Goal: Task Accomplishment & Management: Manage account settings

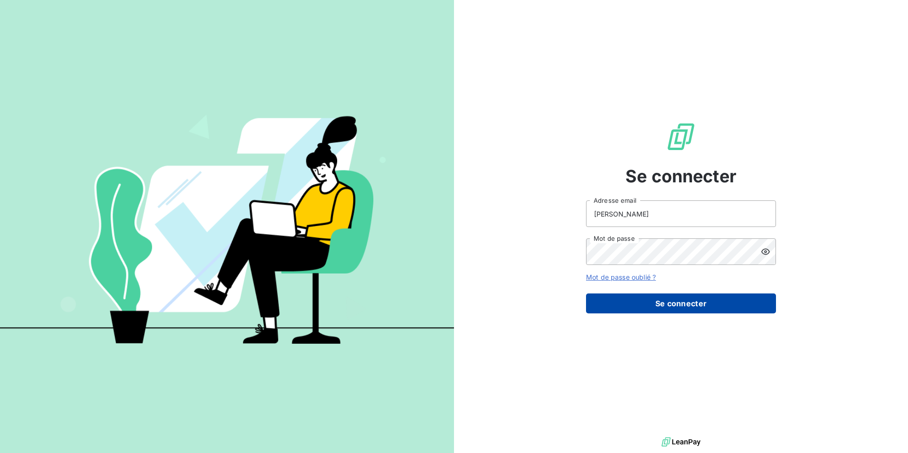
click at [678, 305] on button "Se connecter" at bounding box center [681, 303] width 190 height 20
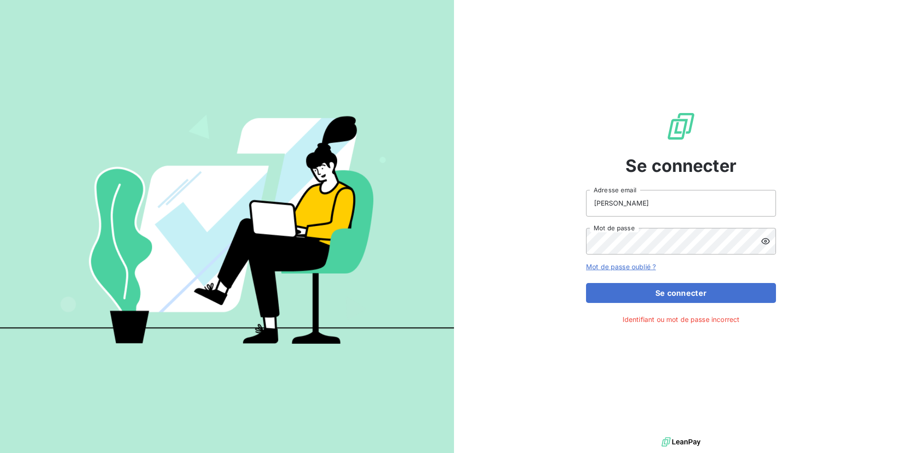
click at [763, 246] on div at bounding box center [768, 241] width 15 height 27
click at [641, 205] on input "PEREZ" at bounding box center [681, 203] width 190 height 27
drag, startPoint x: 640, startPoint y: 205, endPoint x: 559, endPoint y: 201, distance: 80.8
click at [559, 201] on div "Se connecter PEREZ Adresse email Mot de passe Mot de passe oublié ? Se connecte…" at bounding box center [681, 217] width 454 height 435
type input "perez.h@groupegonzalez.fr"
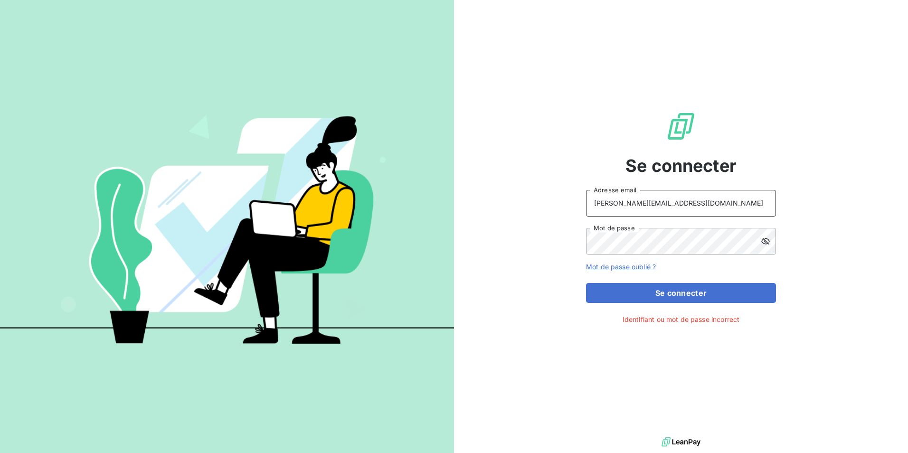
click at [586, 283] on button "Se connecter" at bounding box center [681, 293] width 190 height 20
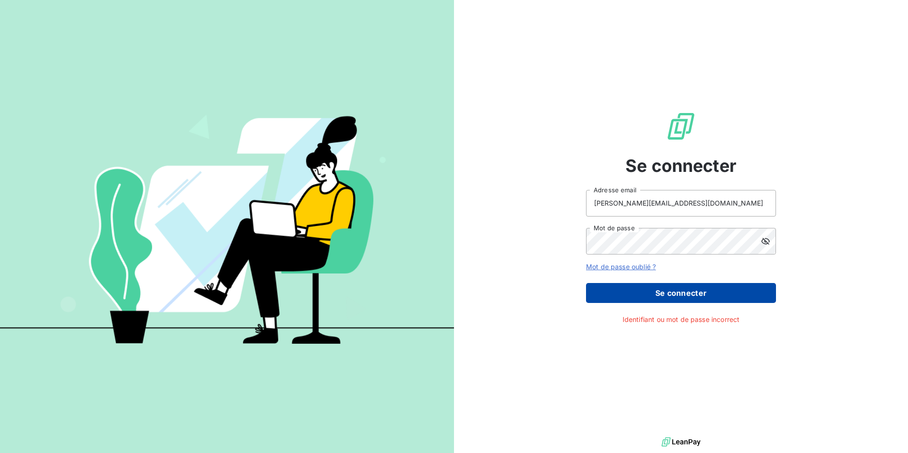
click at [662, 293] on button "Se connecter" at bounding box center [681, 293] width 190 height 20
click at [660, 294] on button "Se connecter" at bounding box center [681, 293] width 190 height 20
click at [707, 297] on button "Se connecter" at bounding box center [681, 293] width 190 height 20
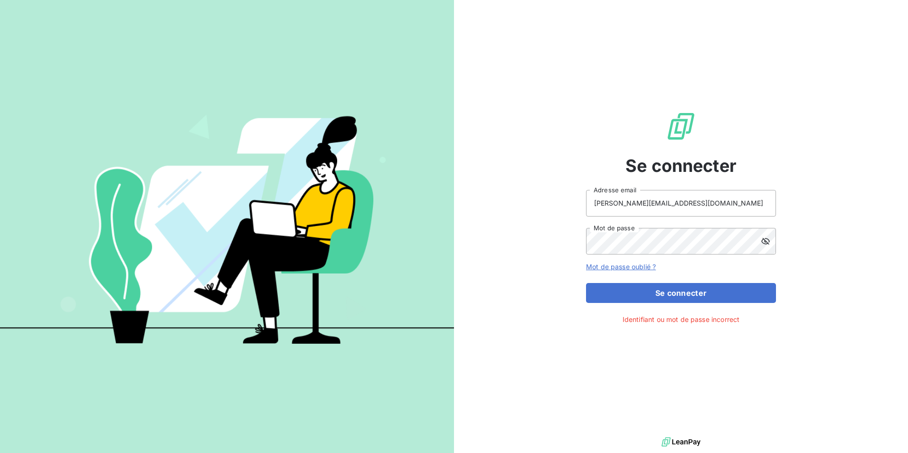
click at [763, 245] on icon at bounding box center [765, 240] width 9 height 9
click at [764, 244] on icon at bounding box center [765, 240] width 9 height 9
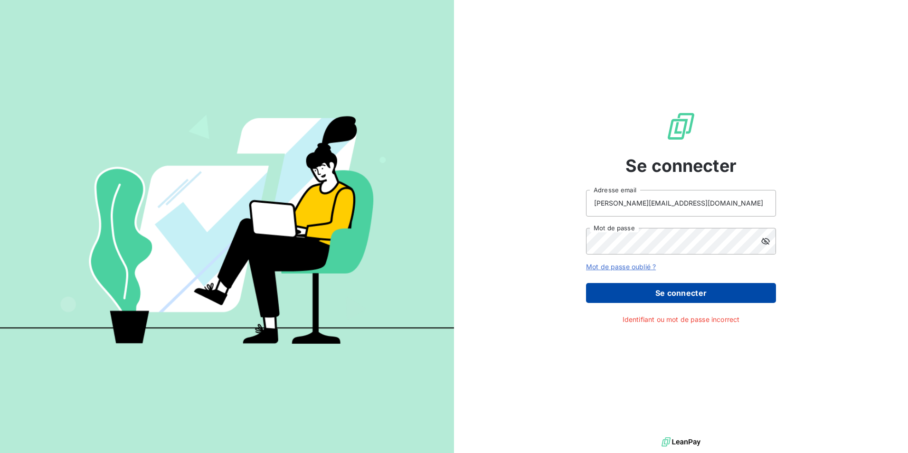
click at [718, 291] on button "Se connecter" at bounding box center [681, 293] width 190 height 20
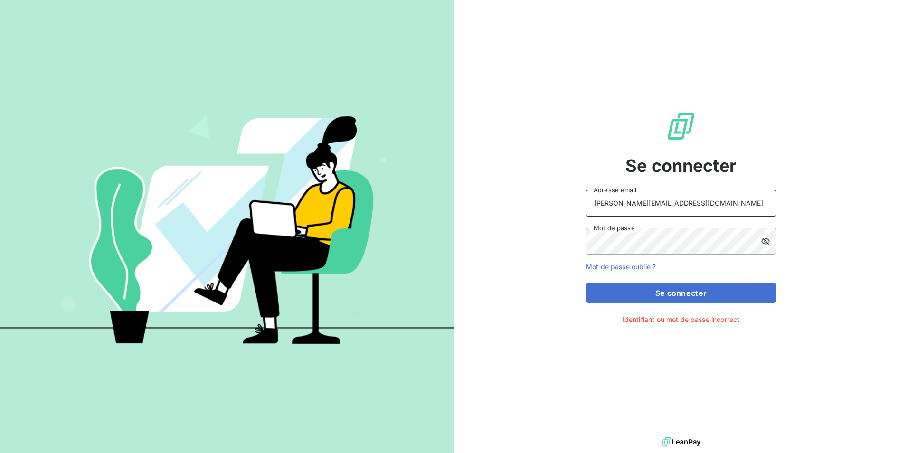
click at [714, 199] on input "[PERSON_NAME][EMAIL_ADDRESS][DOMAIN_NAME]" at bounding box center [681, 203] width 190 height 27
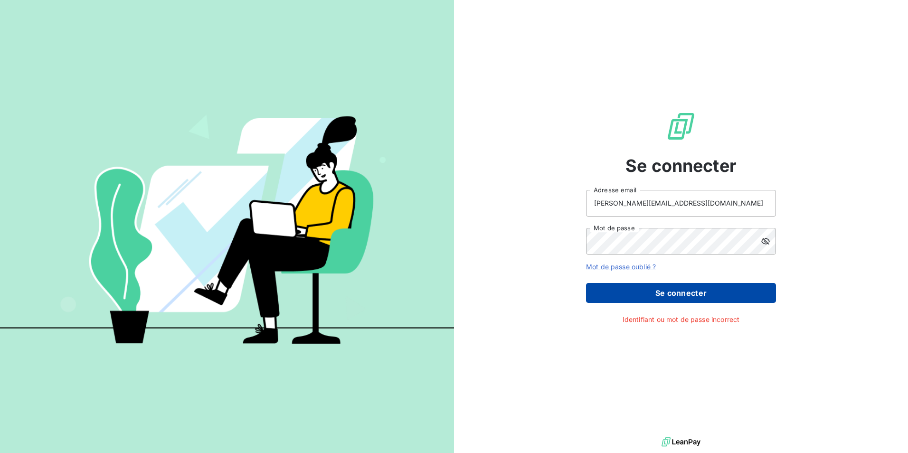
click at [683, 290] on button "Se connecter" at bounding box center [681, 293] width 190 height 20
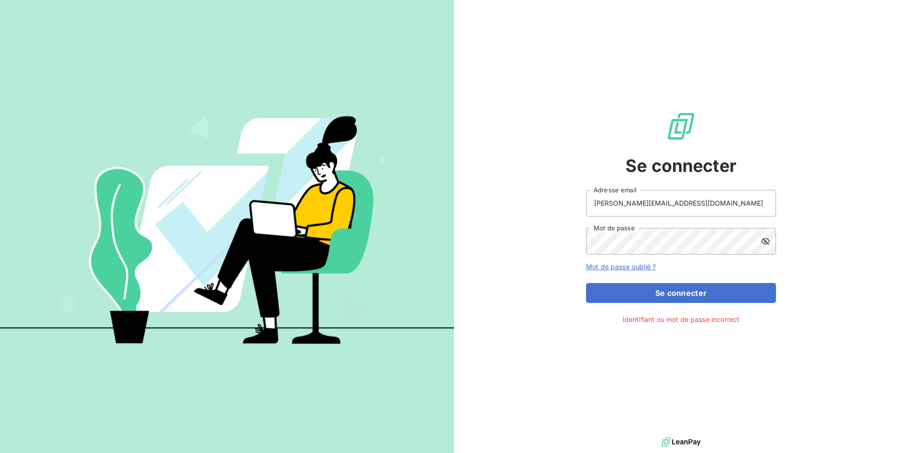
click at [652, 265] on link "Mot de passe oublié ?" at bounding box center [621, 267] width 70 height 8
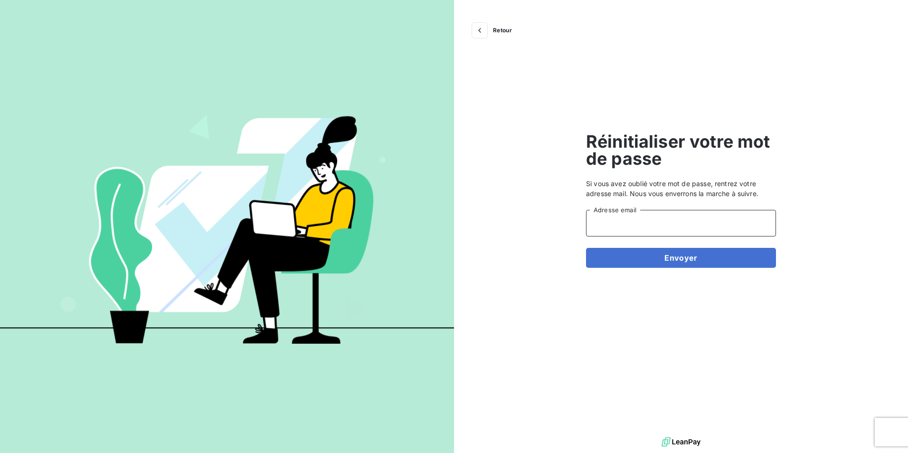
click at [659, 227] on input "Adresse email" at bounding box center [681, 223] width 190 height 27
type input "[PERSON_NAME][EMAIL_ADDRESS][DOMAIN_NAME]"
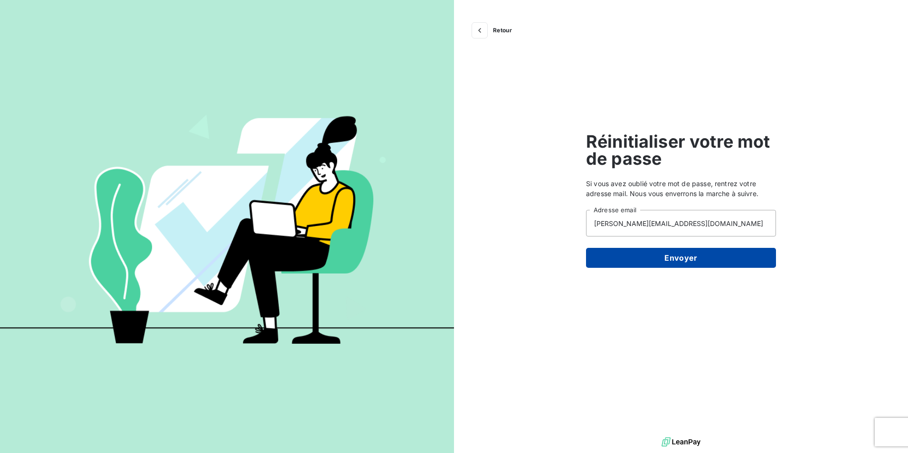
click at [662, 251] on button "Envoyer" at bounding box center [681, 258] width 190 height 20
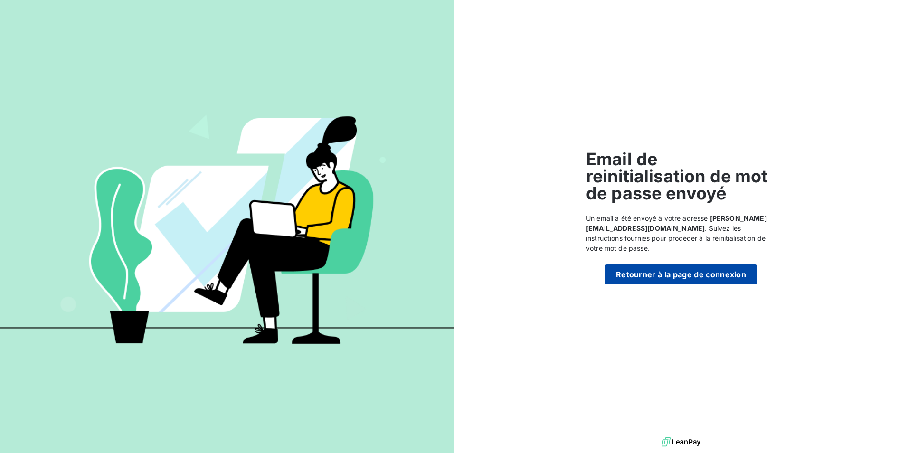
click at [663, 273] on button "Retourner à la page de connexion" at bounding box center [680, 274] width 153 height 20
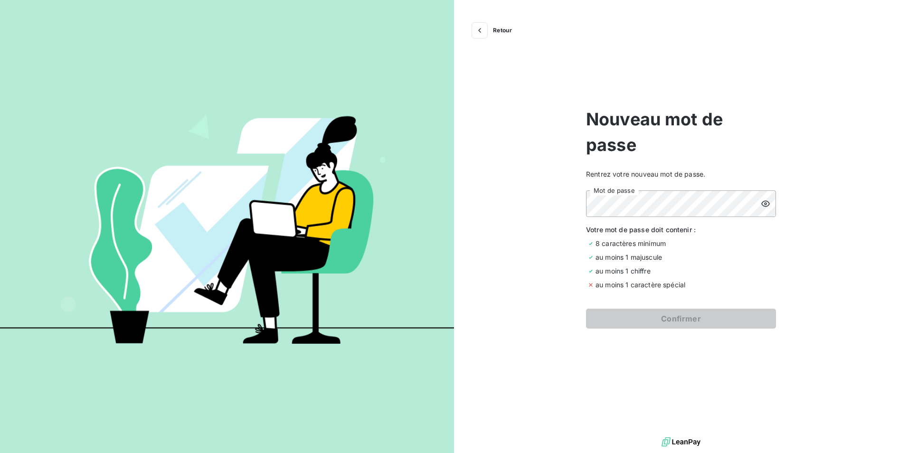
click at [763, 204] on icon at bounding box center [765, 203] width 9 height 9
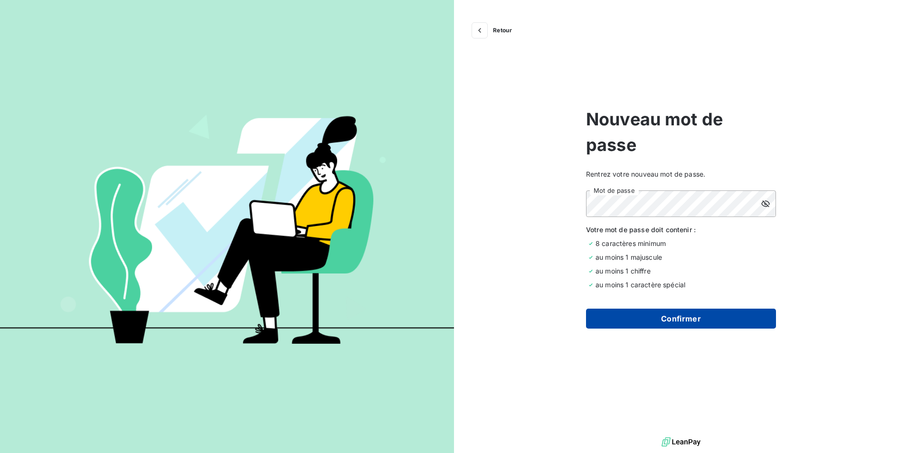
click at [716, 318] on button "Confirmer" at bounding box center [681, 319] width 190 height 20
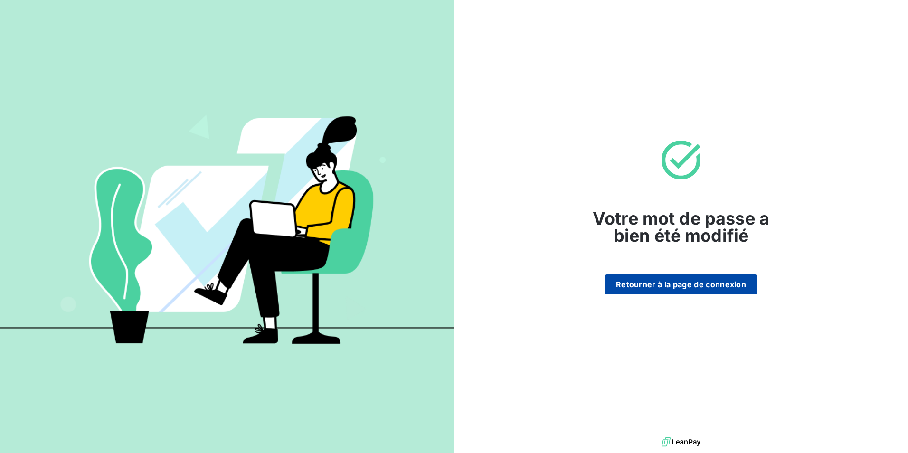
click at [697, 281] on button "Retourner à la page de connexion" at bounding box center [680, 284] width 153 height 20
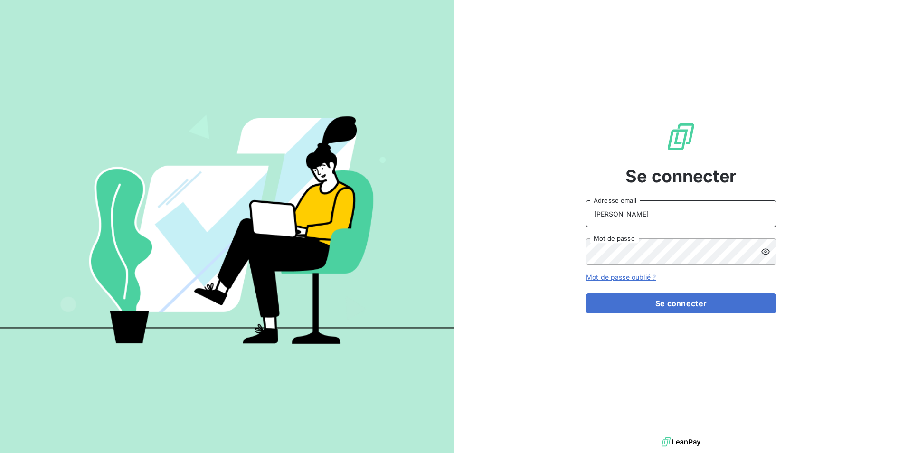
drag, startPoint x: 627, startPoint y: 212, endPoint x: 564, endPoint y: 214, distance: 62.7
click at [564, 214] on div "Se connecter PEREZ Adresse email Mot de passe Mot de passe oublié ? Se connecter" at bounding box center [681, 217] width 454 height 435
type input "P"
type input "[PERSON_NAME][EMAIL_ADDRESS][DOMAIN_NAME]"
click at [770, 252] on icon at bounding box center [765, 251] width 9 height 9
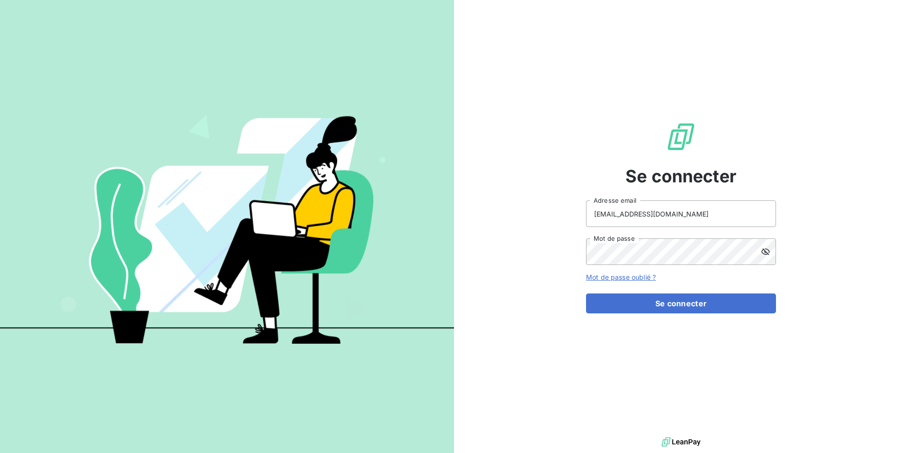
click at [838, 232] on div "Se connecter perez.h@groupegonzalez.fr Adresse email Mot de passe Mot de passe …" at bounding box center [681, 217] width 454 height 435
click at [714, 307] on button "Se connecter" at bounding box center [681, 303] width 190 height 20
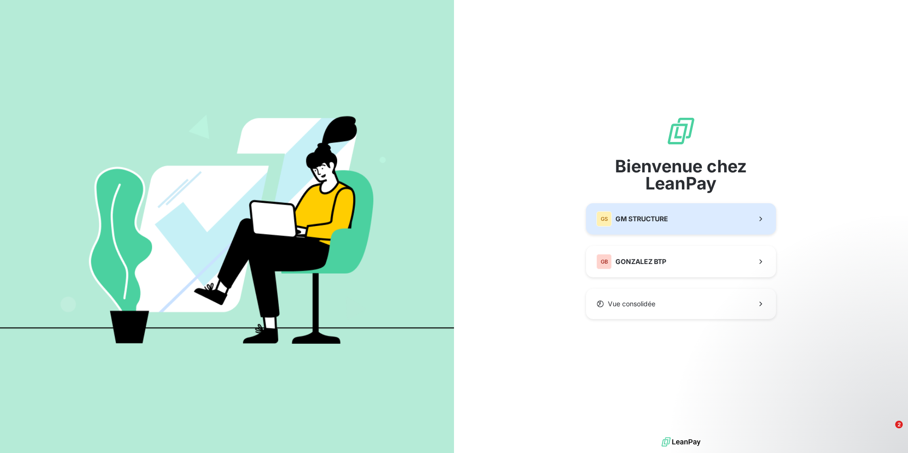
click at [678, 215] on button "GS GM STRUCTURE" at bounding box center [681, 218] width 190 height 31
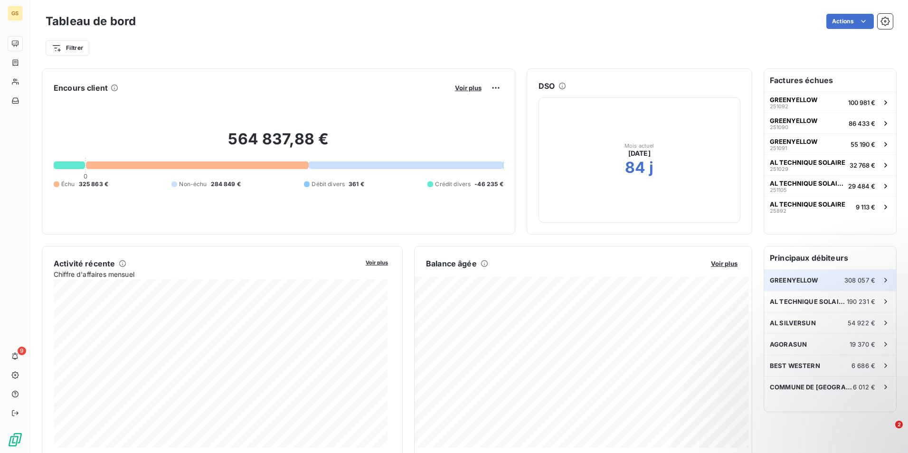
click at [854, 278] on span "308 057 €" at bounding box center [859, 280] width 31 height 8
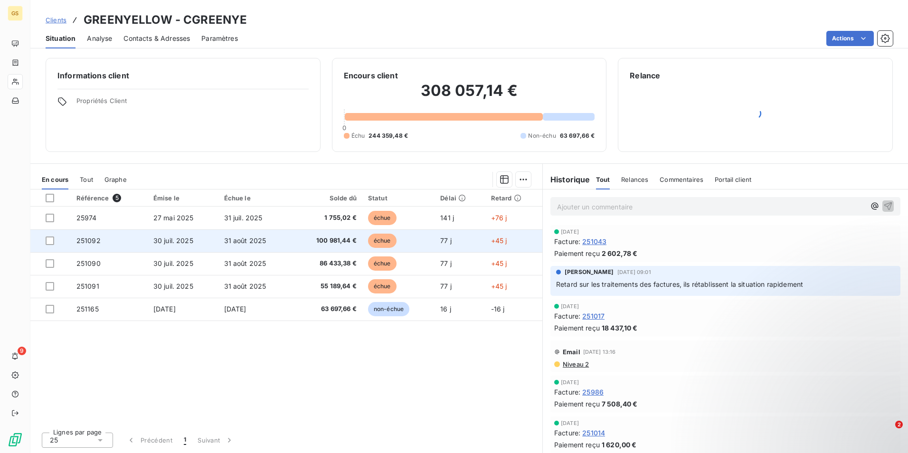
click at [325, 243] on span "100 981,44 €" at bounding box center [326, 240] width 59 height 9
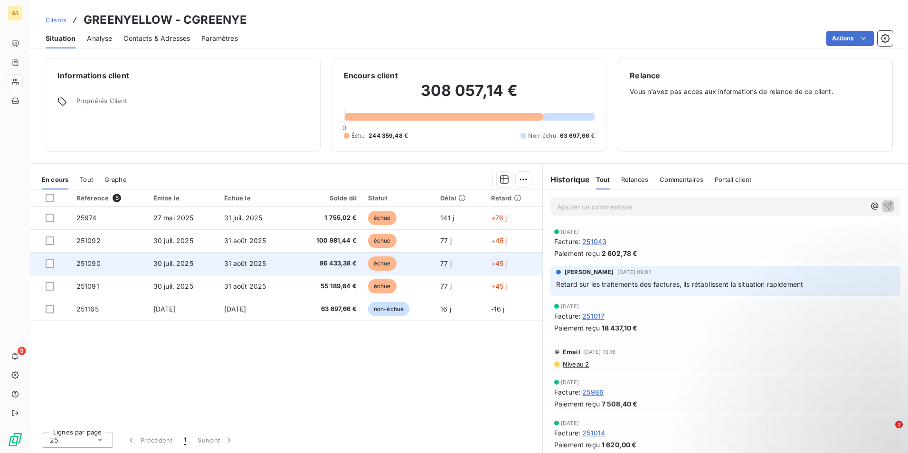
click at [323, 264] on span "86 433,38 €" at bounding box center [326, 263] width 59 height 9
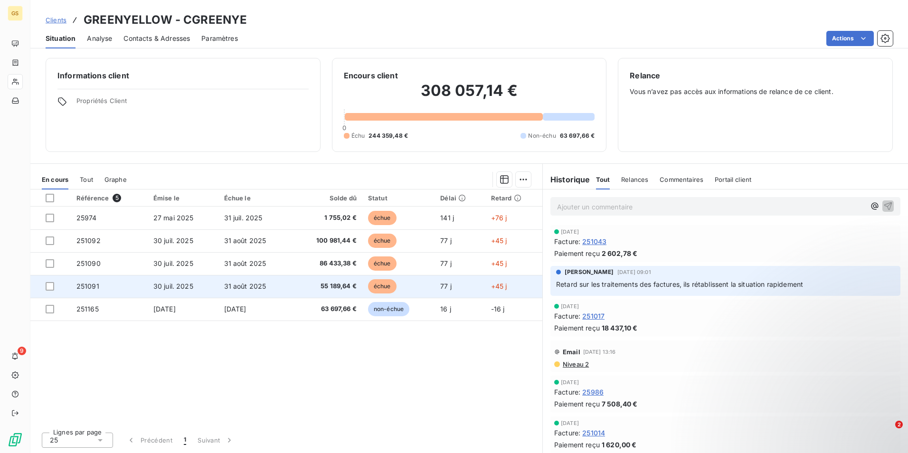
click at [329, 280] on td "55 189,64 €" at bounding box center [327, 286] width 71 height 23
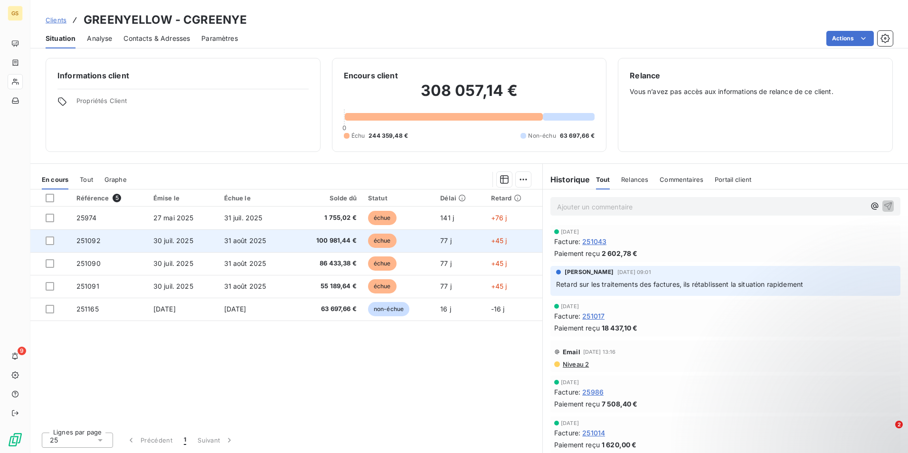
click at [341, 233] on td "100 981,44 €" at bounding box center [327, 240] width 71 height 23
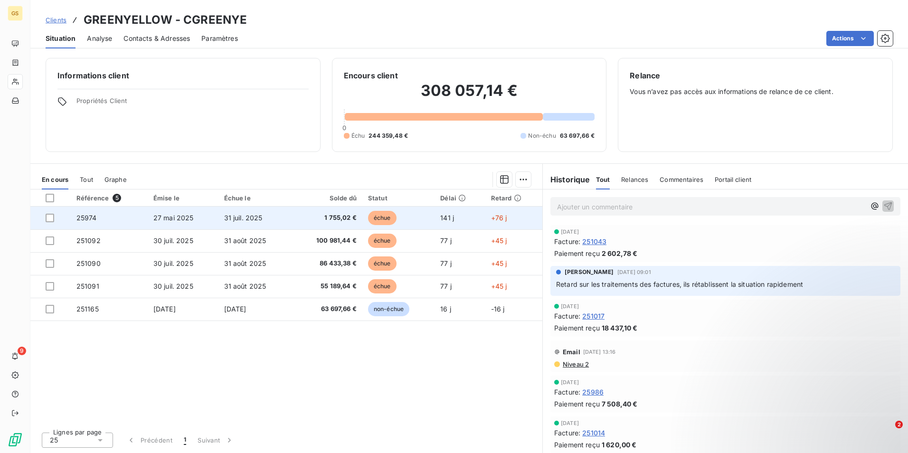
click at [340, 217] on span "1 755,02 €" at bounding box center [326, 217] width 59 height 9
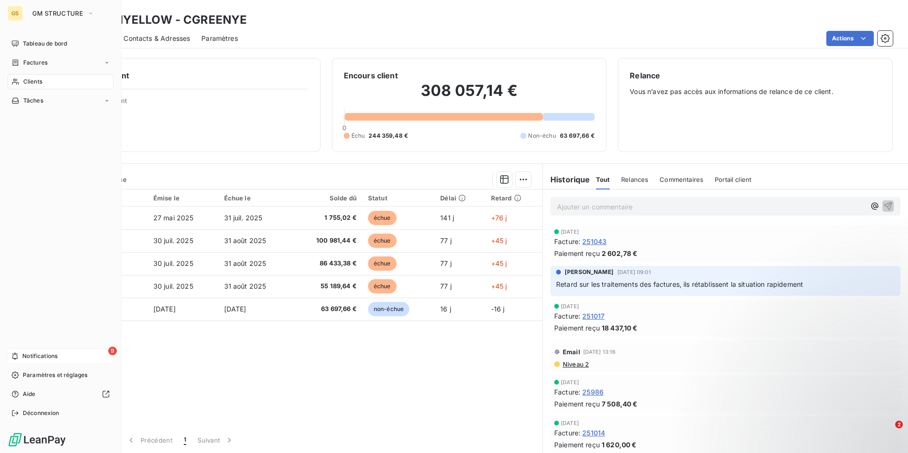
click at [12, 354] on icon at bounding box center [14, 356] width 7 height 8
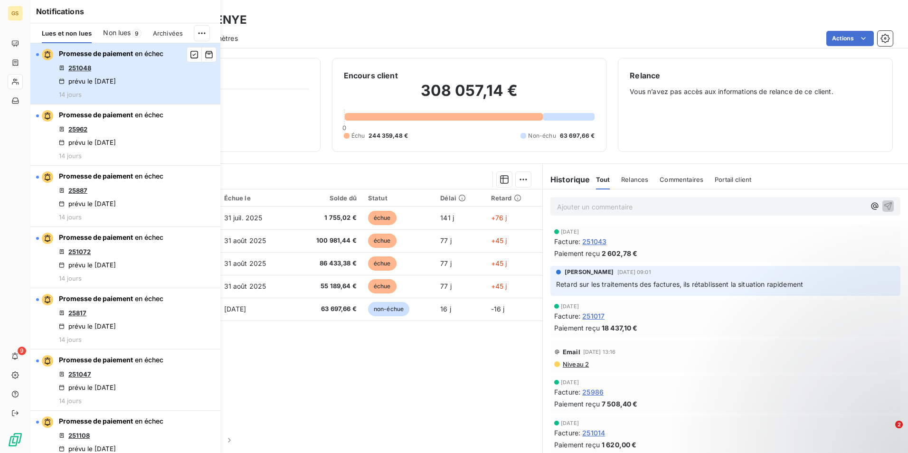
click at [158, 83] on div "Promesse de paiement en échec 251048 prévu le 30 sept. 2025 14 jours" at bounding box center [111, 73] width 104 height 49
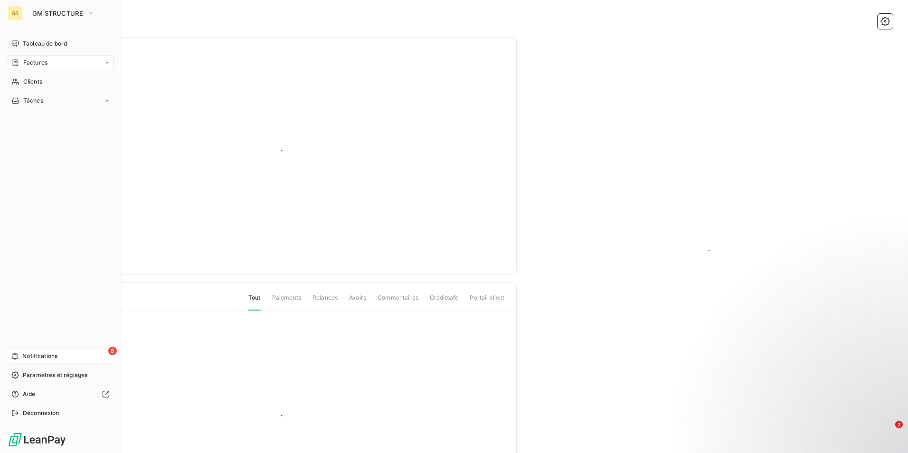
click at [40, 356] on span "Notifications" at bounding box center [39, 356] width 35 height 9
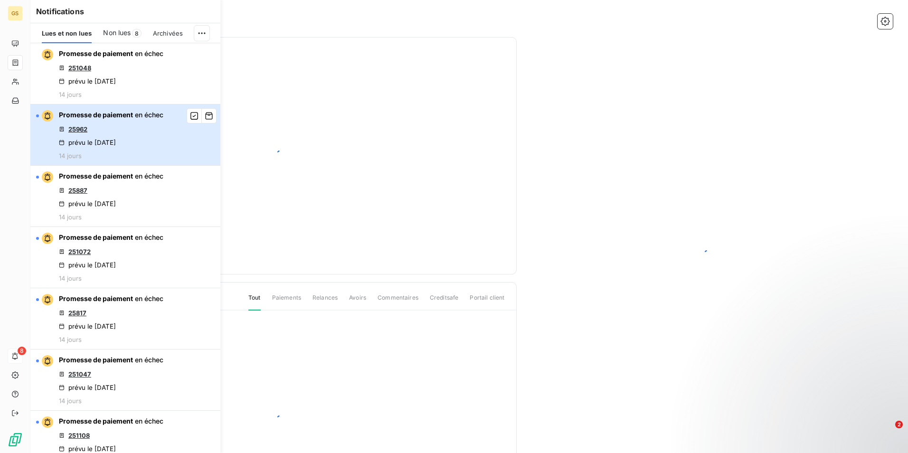
click at [163, 143] on div "Promesse de paiement en échec 25962 prévu le 30 sept. 2025 14 jours" at bounding box center [111, 134] width 104 height 49
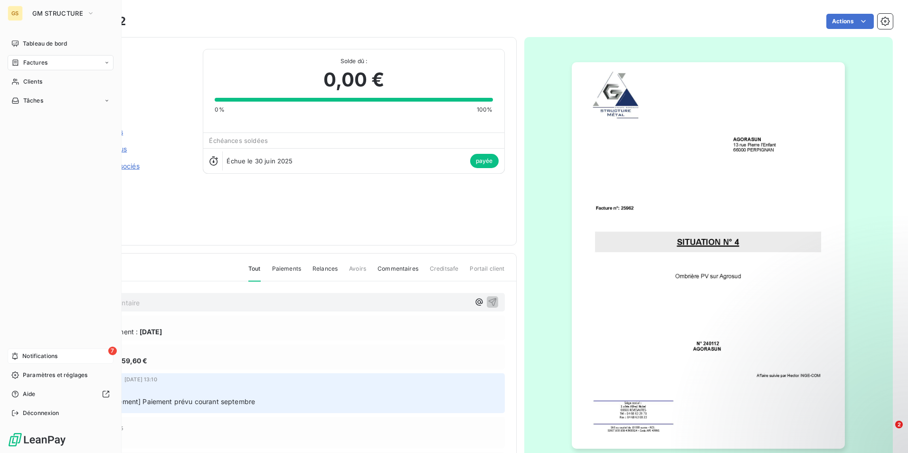
click at [17, 355] on icon at bounding box center [15, 356] width 6 height 7
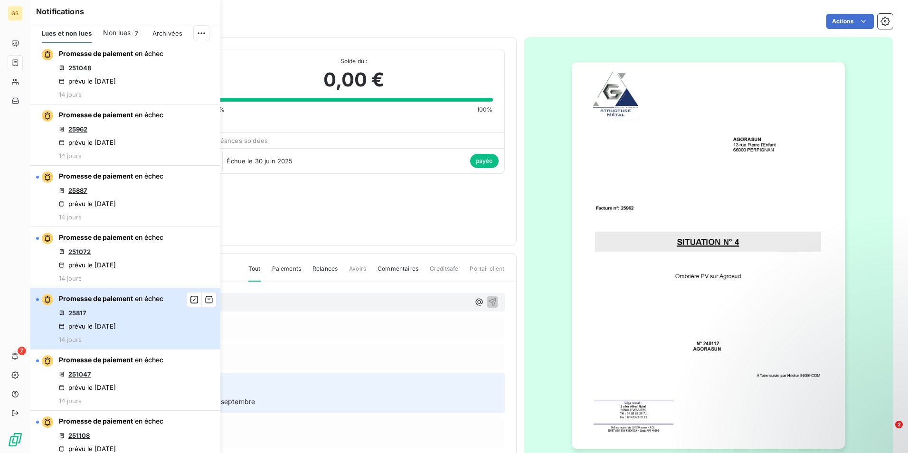
click at [140, 314] on div "Promesse de paiement en échec 25817 prévu le 30 sept. 2025 14 jours" at bounding box center [111, 318] width 104 height 49
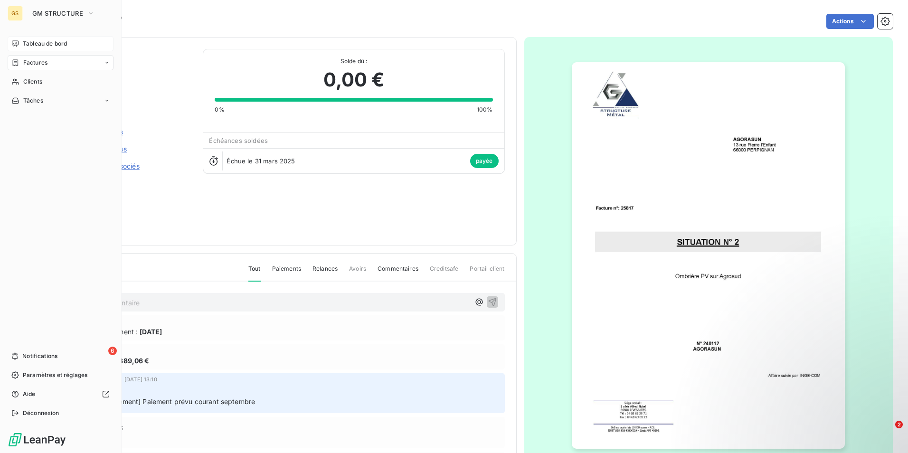
click at [37, 45] on span "Tableau de bord" at bounding box center [45, 43] width 44 height 9
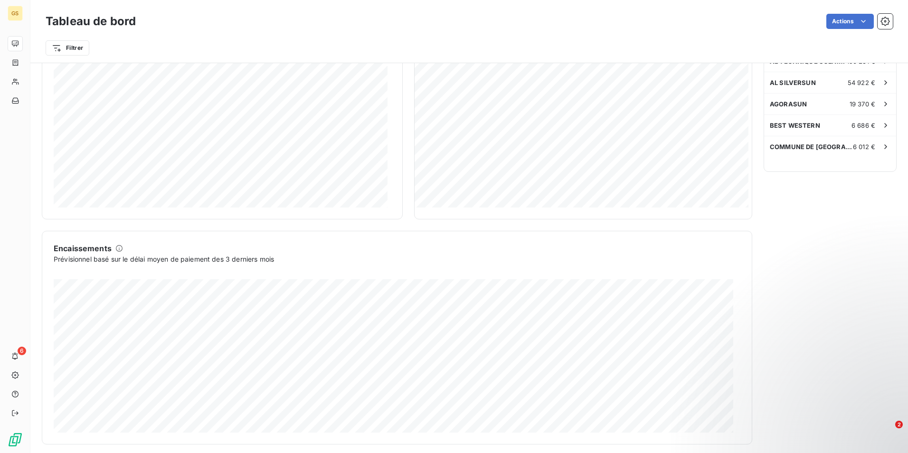
scroll to position [247, 0]
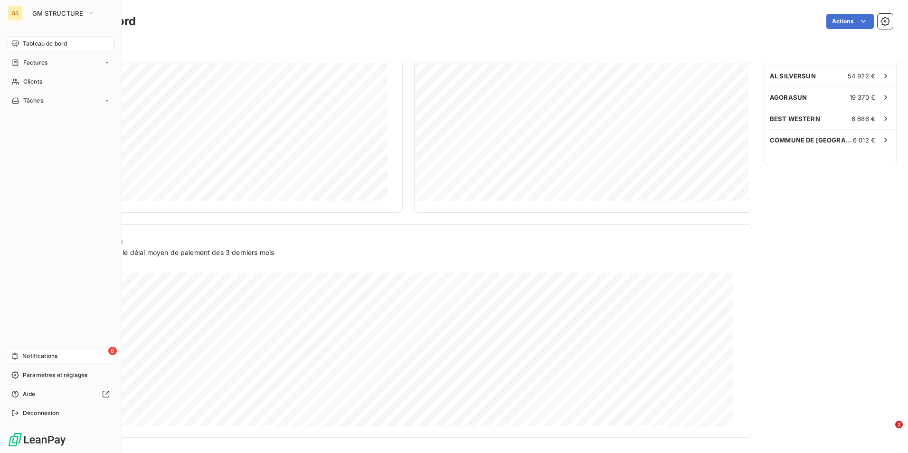
click at [48, 358] on span "Notifications" at bounding box center [39, 356] width 35 height 9
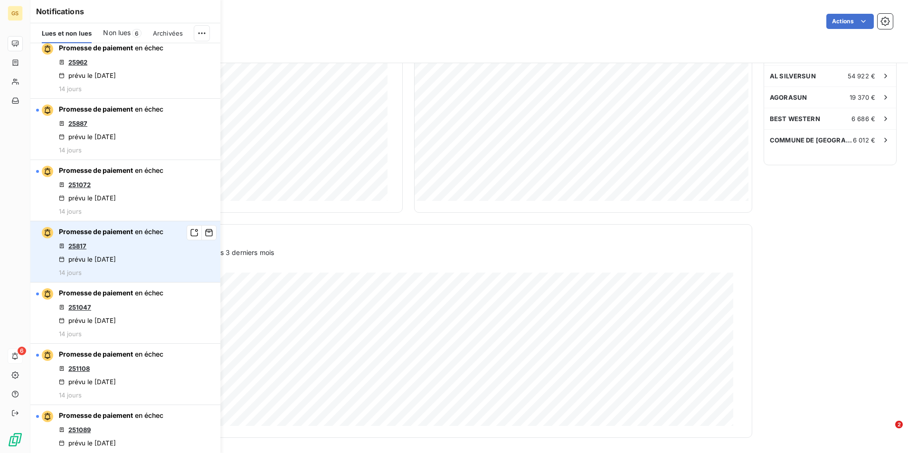
scroll to position [0, 0]
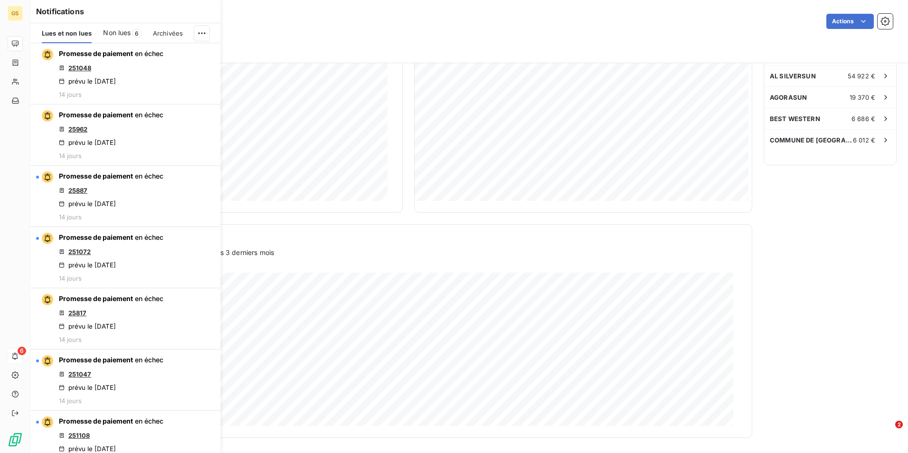
click at [117, 31] on span "Non lues" at bounding box center [117, 32] width 28 height 9
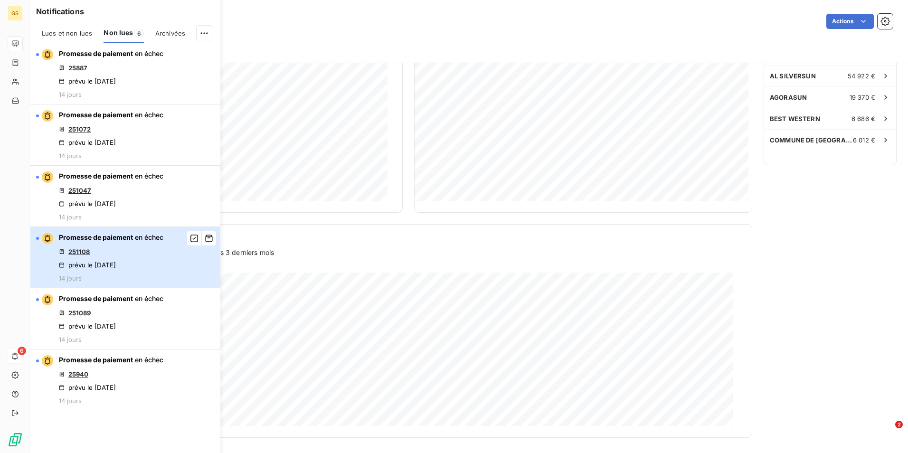
click at [145, 269] on div "Promesse de paiement en échec 251108 prévu le 30 sept. 2025 14 jours" at bounding box center [111, 257] width 104 height 49
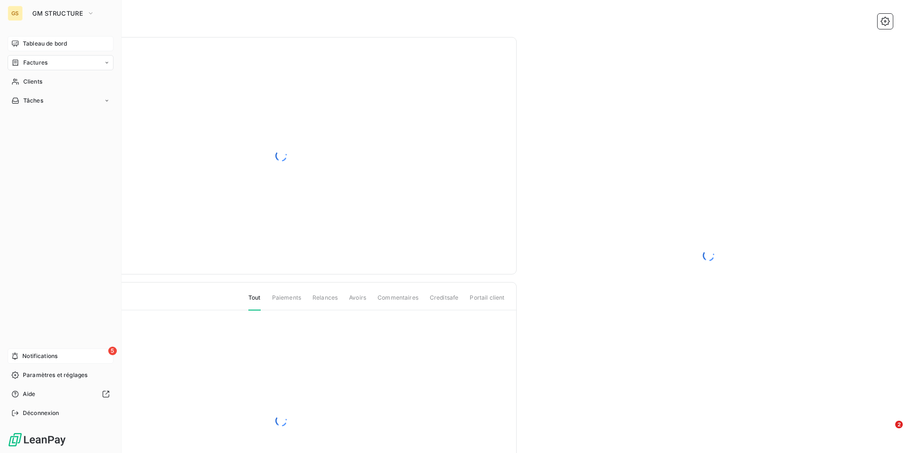
click at [57, 41] on span "Tableau de bord" at bounding box center [45, 43] width 44 height 9
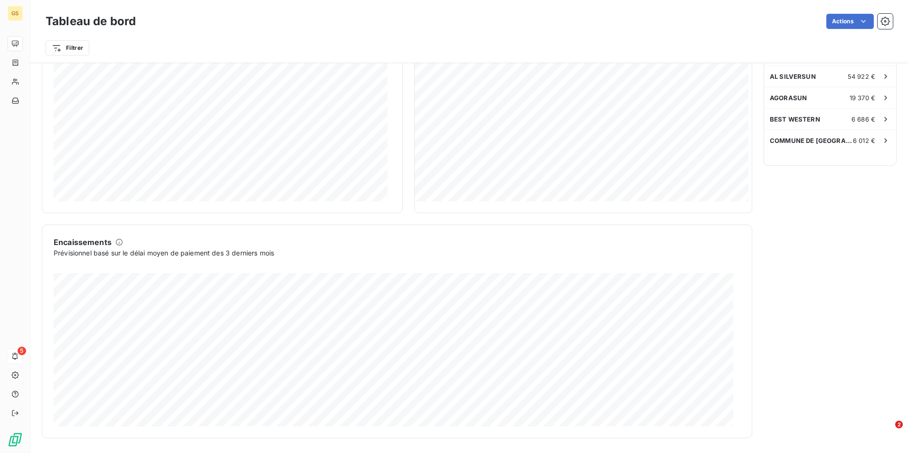
scroll to position [247, 0]
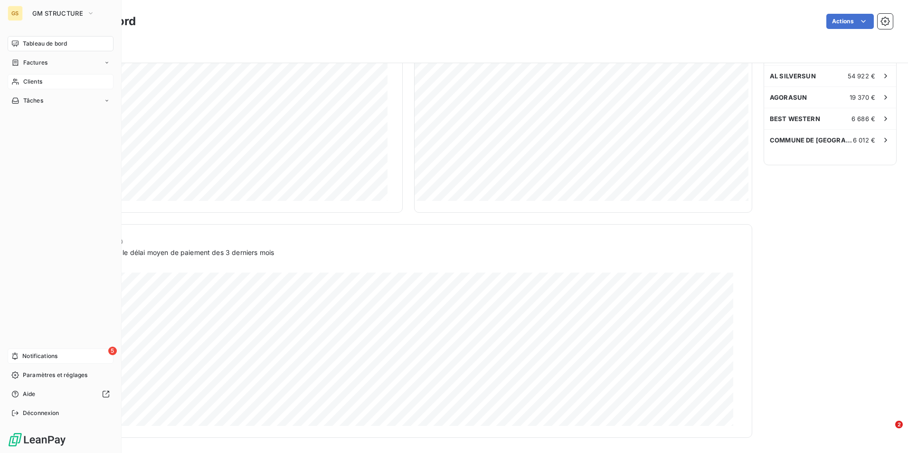
click at [63, 82] on div "Clients" at bounding box center [61, 81] width 106 height 15
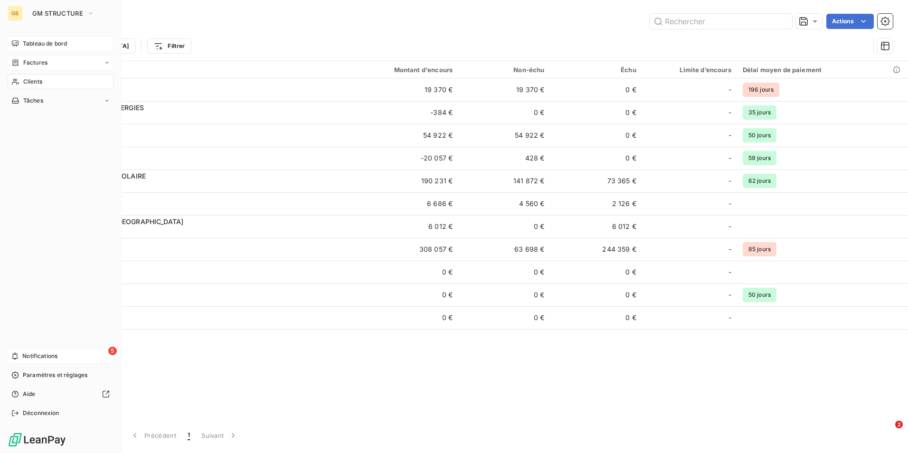
click at [42, 63] on span "Factures" at bounding box center [35, 62] width 24 height 9
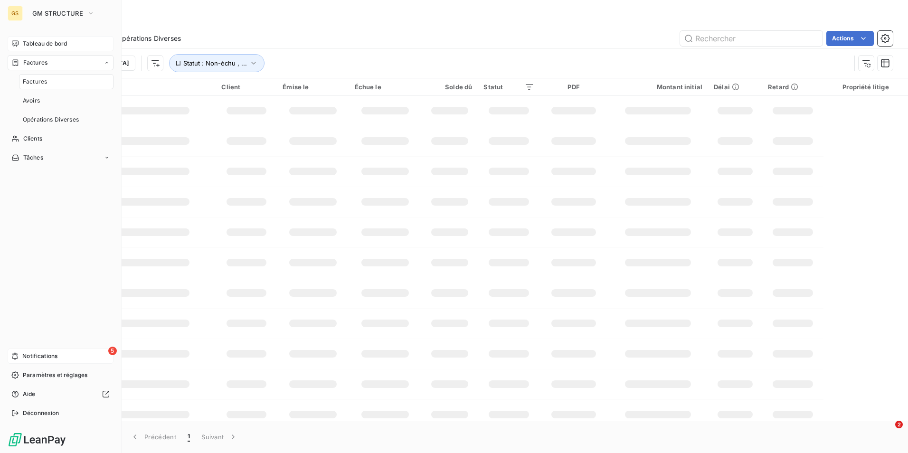
click at [43, 80] on span "Factures" at bounding box center [35, 81] width 24 height 9
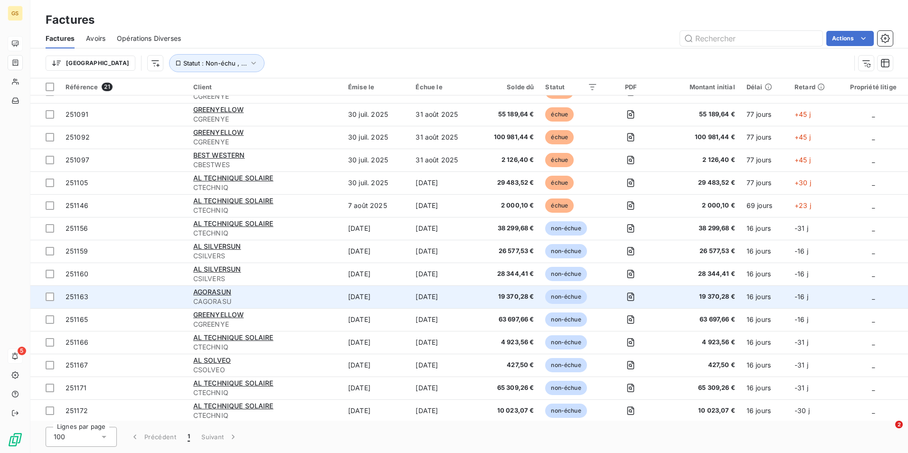
scroll to position [154, 0]
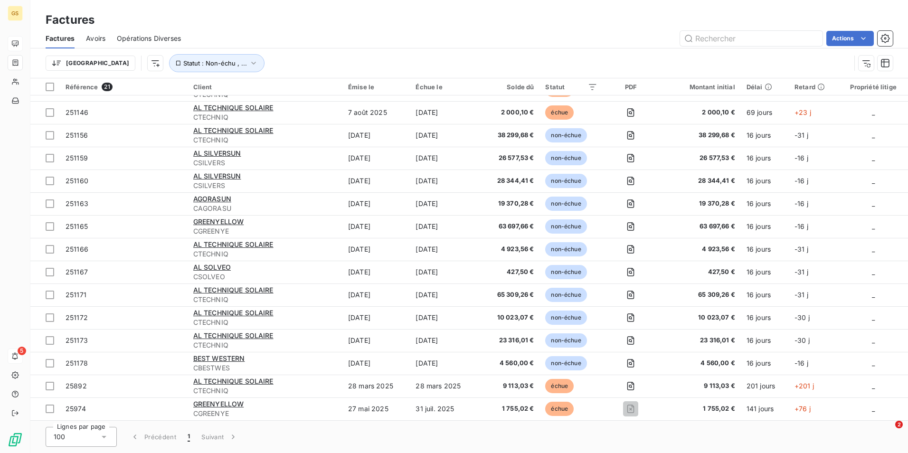
click at [100, 439] on icon at bounding box center [103, 436] width 9 height 9
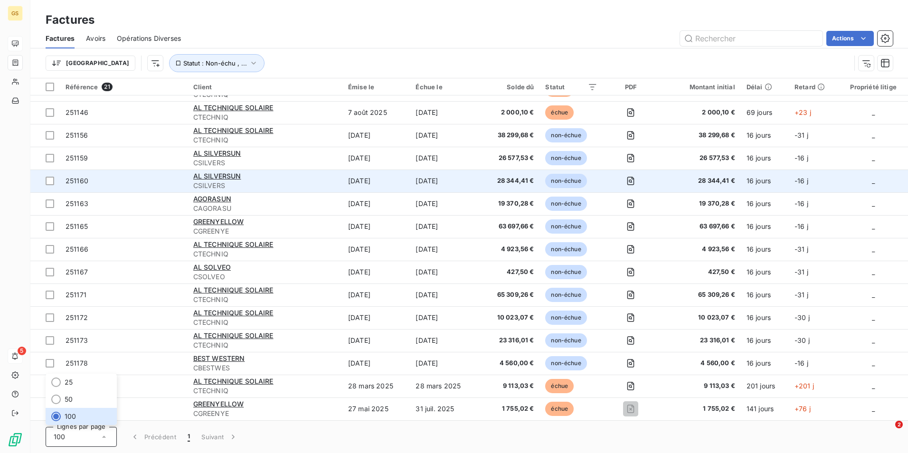
scroll to position [0, 0]
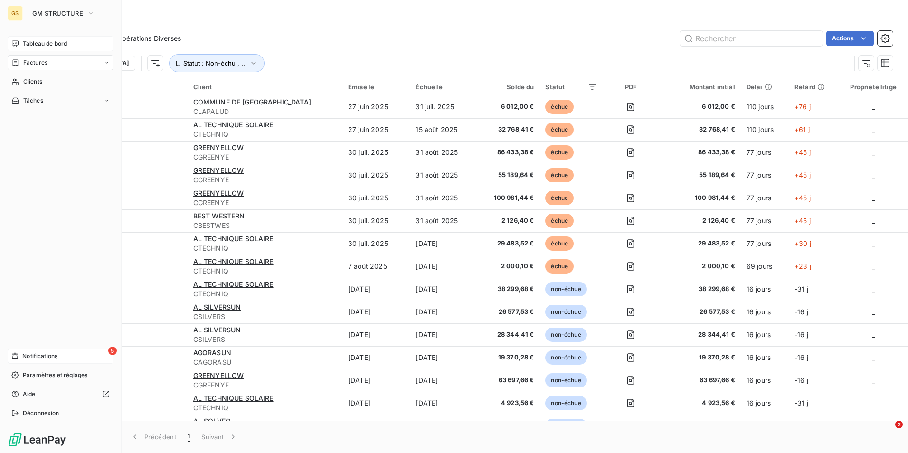
click at [17, 44] on icon at bounding box center [15, 44] width 8 height 8
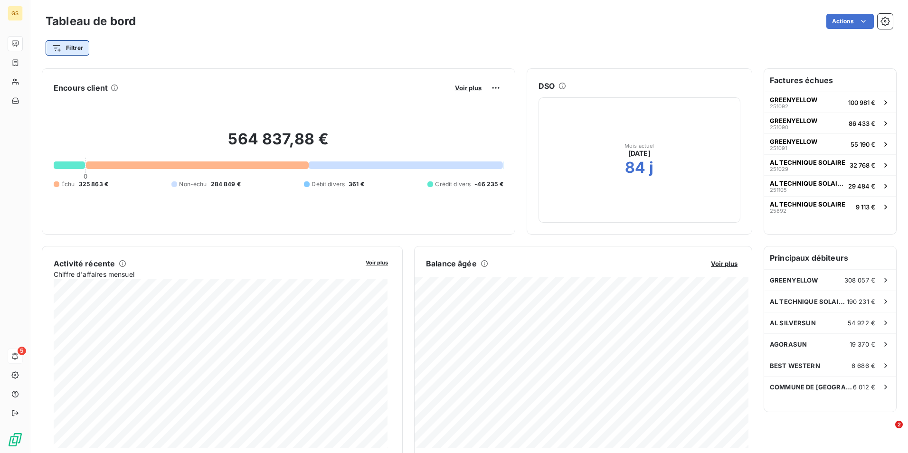
click at [74, 45] on html "GS 5 Tableau de bord Actions Filtrer Encours client Voir plus 564 837,88 € 0 Éc…" at bounding box center [454, 226] width 908 height 453
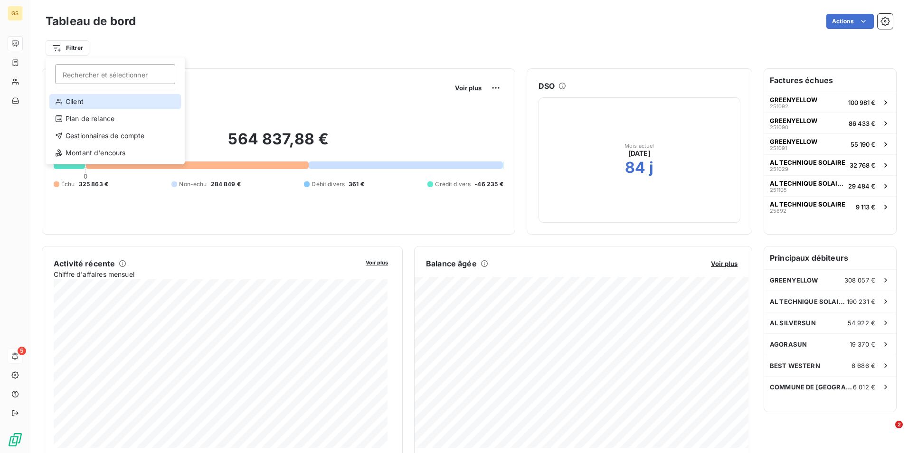
click at [85, 104] on div "Client" at bounding box center [115, 101] width 132 height 15
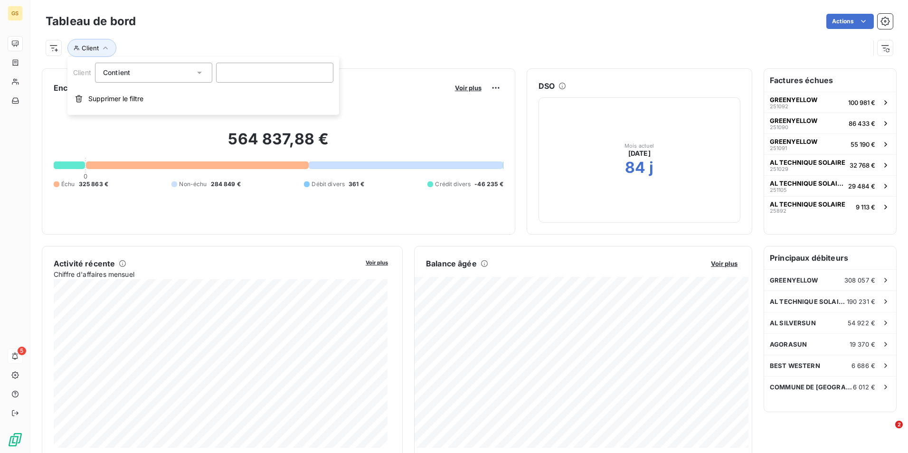
click at [179, 75] on div "Contient like" at bounding box center [149, 72] width 92 height 13
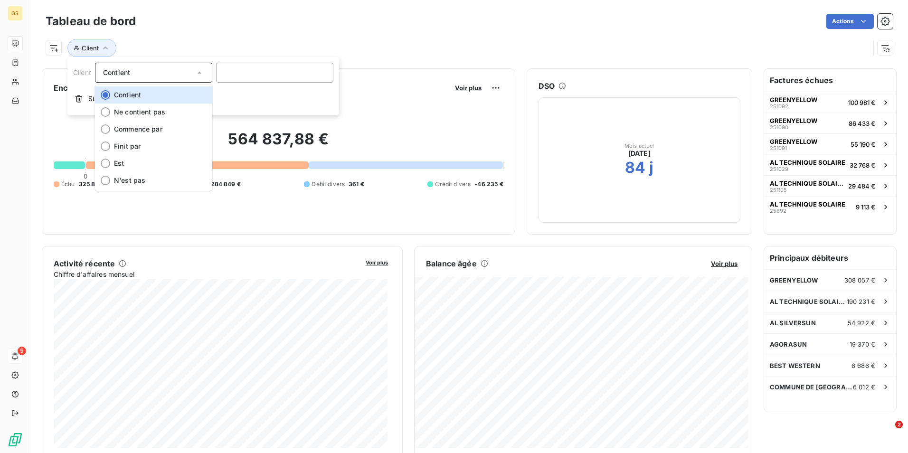
click at [179, 75] on div "Contient" at bounding box center [149, 72] width 92 height 13
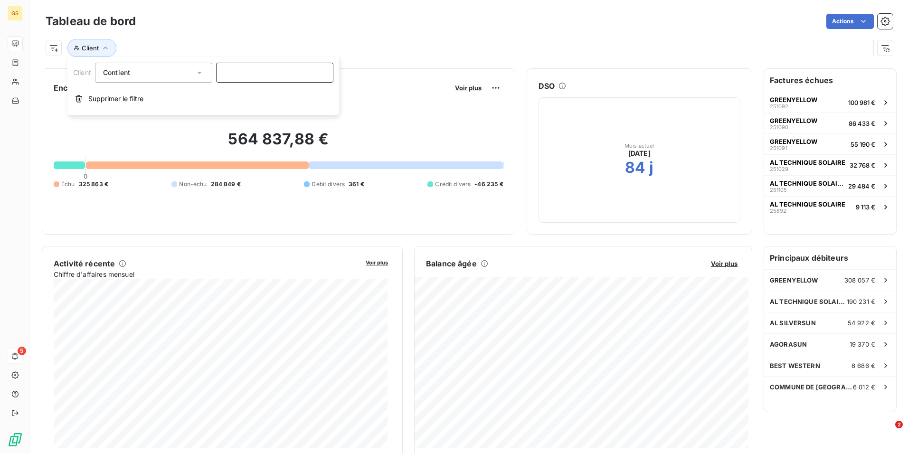
click at [261, 75] on input at bounding box center [274, 73] width 117 height 20
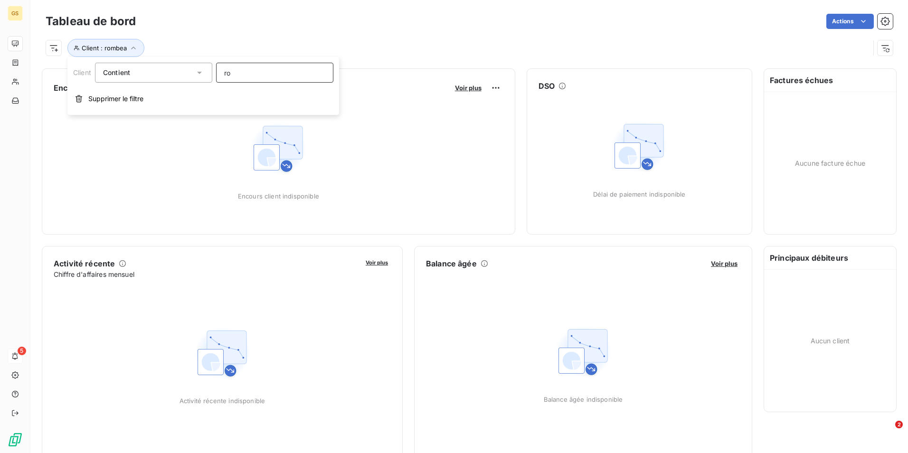
type input "r"
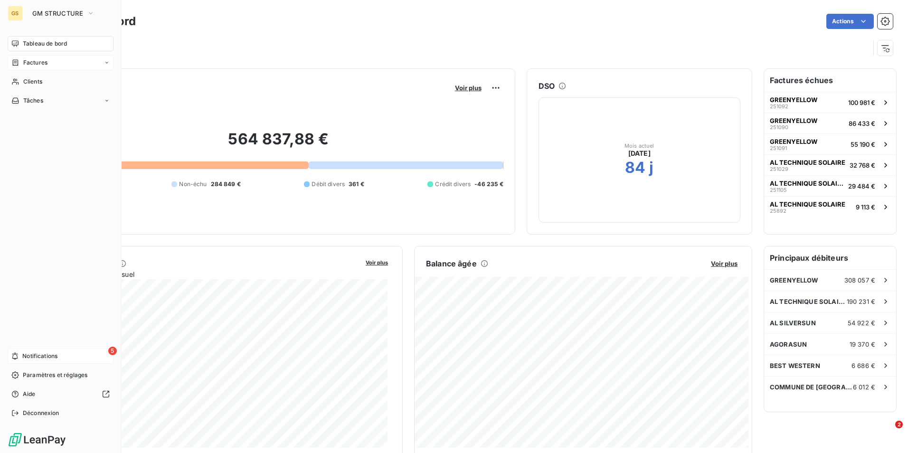
click at [17, 60] on icon at bounding box center [15, 63] width 8 height 8
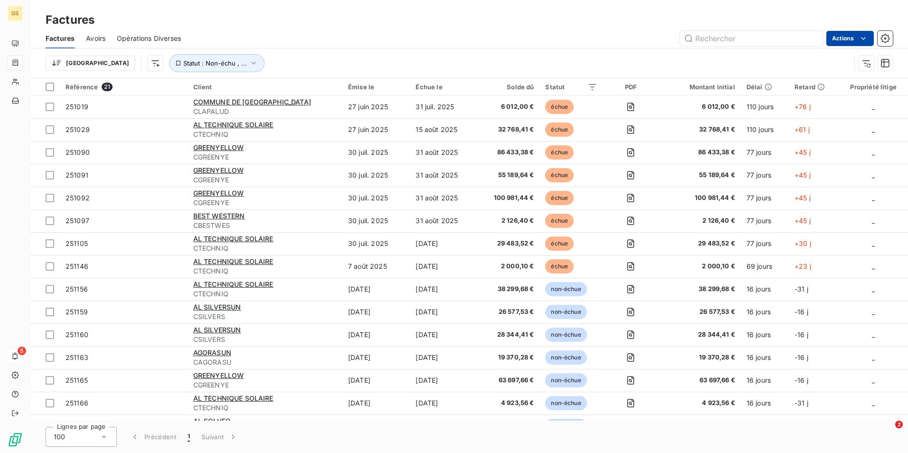
click at [849, 40] on html "GS 5 Factures Factures Avoirs Opérations Diverses Actions Trier Statut : Non-éc…" at bounding box center [454, 226] width 908 height 453
click at [849, 40] on html "GS 5 Factures Factures Avoirs Opérations Diverses Actions Mettre les factures e…" at bounding box center [454, 226] width 908 height 453
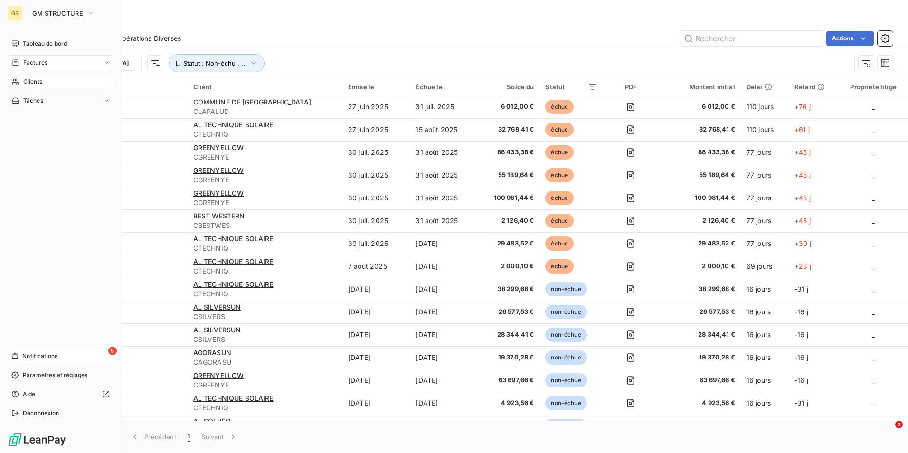
click at [34, 85] on span "Clients" at bounding box center [32, 81] width 19 height 9
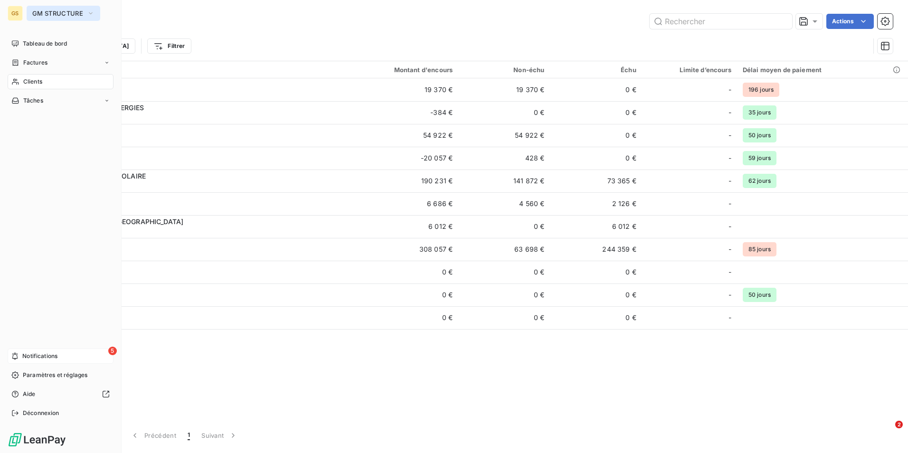
click at [57, 14] on span "GM STRUCTURE" at bounding box center [57, 13] width 51 height 8
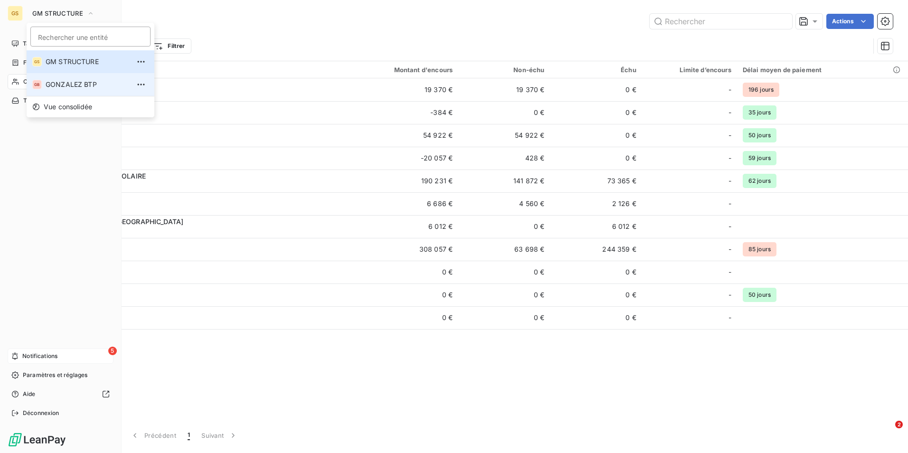
click at [71, 84] on span "GONZALEZ BTP" at bounding box center [88, 84] width 84 height 9
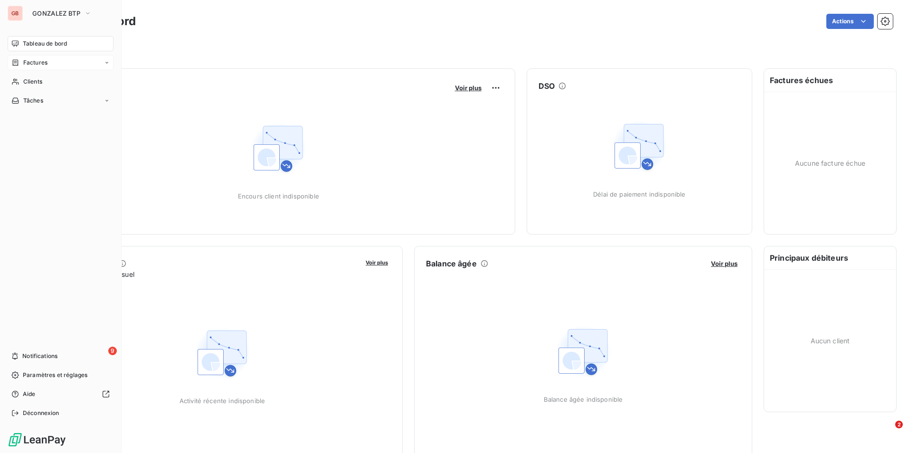
click at [30, 59] on span "Factures" at bounding box center [35, 62] width 24 height 9
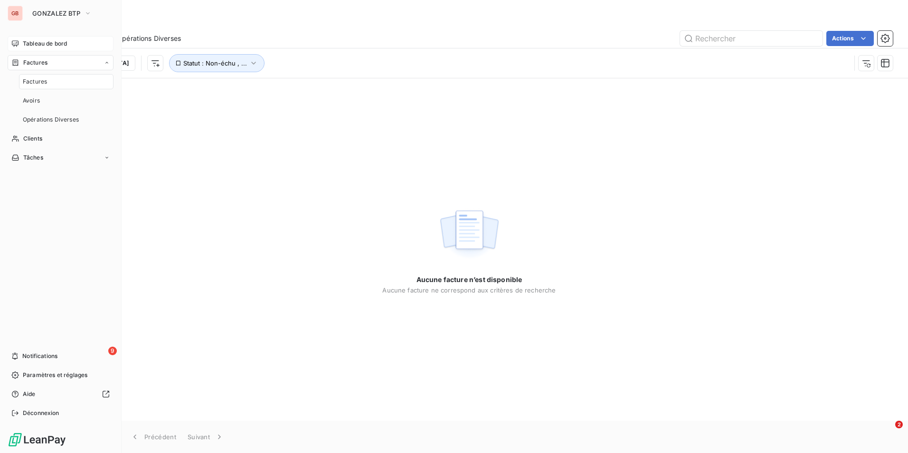
click at [39, 42] on span "Tableau de bord" at bounding box center [45, 43] width 44 height 9
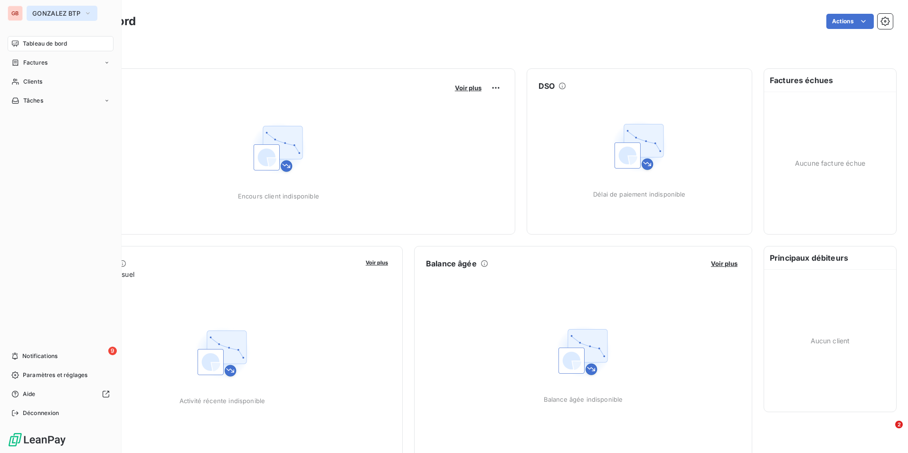
click at [49, 14] on span "GONZALEZ BTP" at bounding box center [56, 13] width 48 height 8
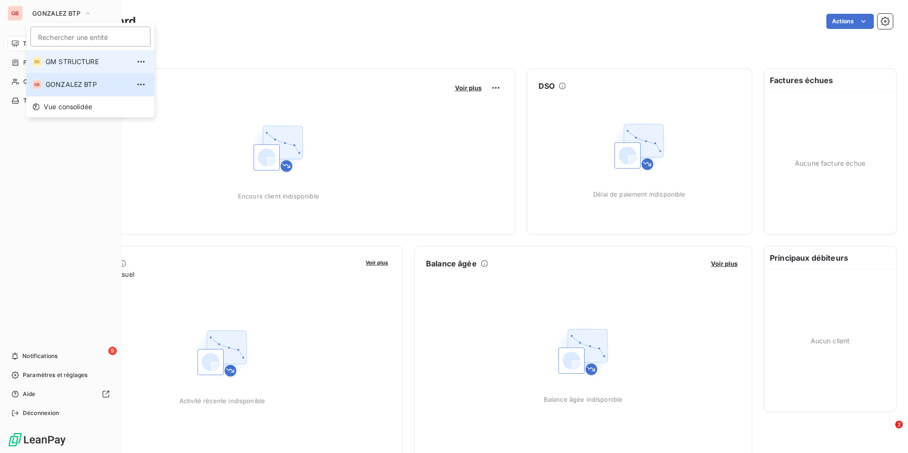
click at [71, 64] on span "GM STRUCTURE" at bounding box center [88, 61] width 84 height 9
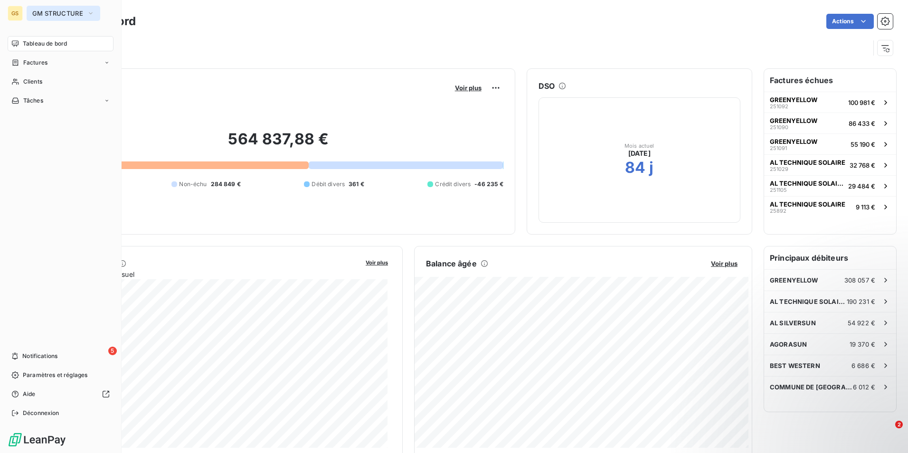
click at [62, 15] on span "GM STRUCTURE" at bounding box center [57, 13] width 51 height 8
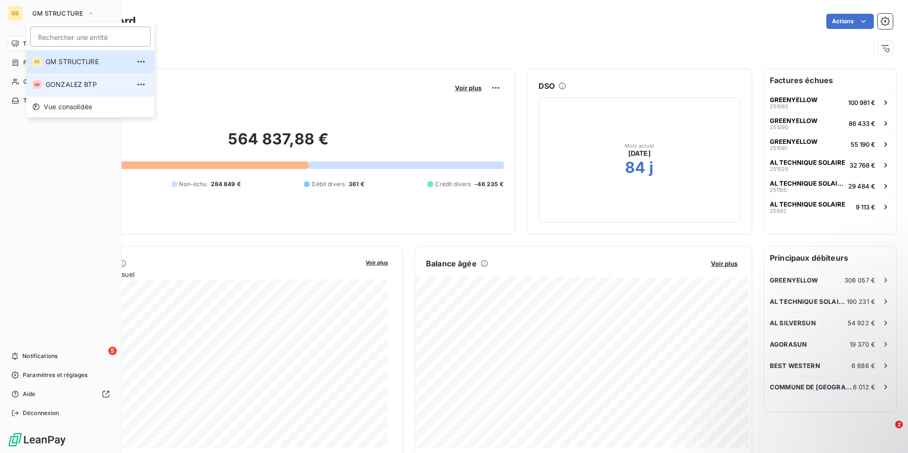
click at [59, 81] on span "GONZALEZ BTP" at bounding box center [88, 84] width 84 height 9
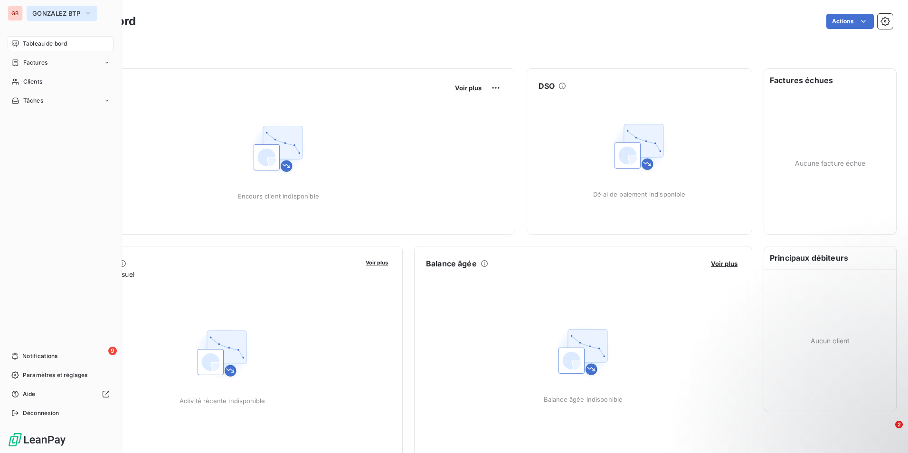
click at [78, 15] on span "GONZALEZ BTP" at bounding box center [56, 13] width 48 height 8
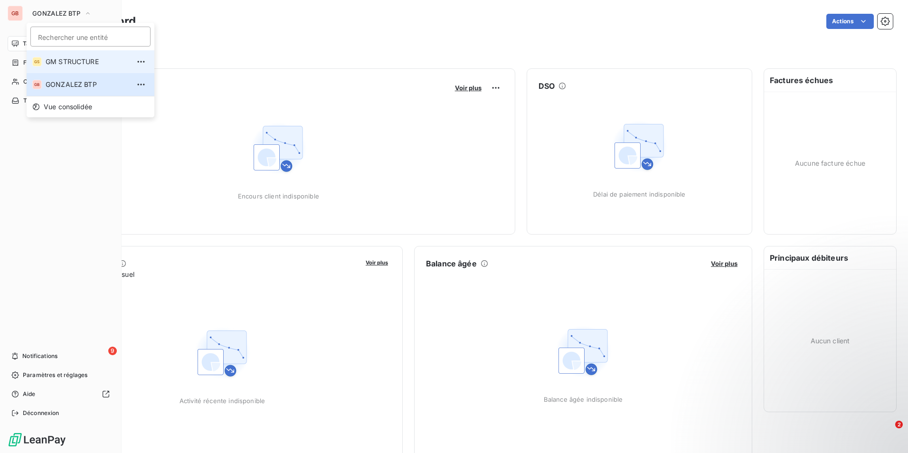
click at [61, 67] on li "GS GM STRUCTURE" at bounding box center [91, 61] width 128 height 23
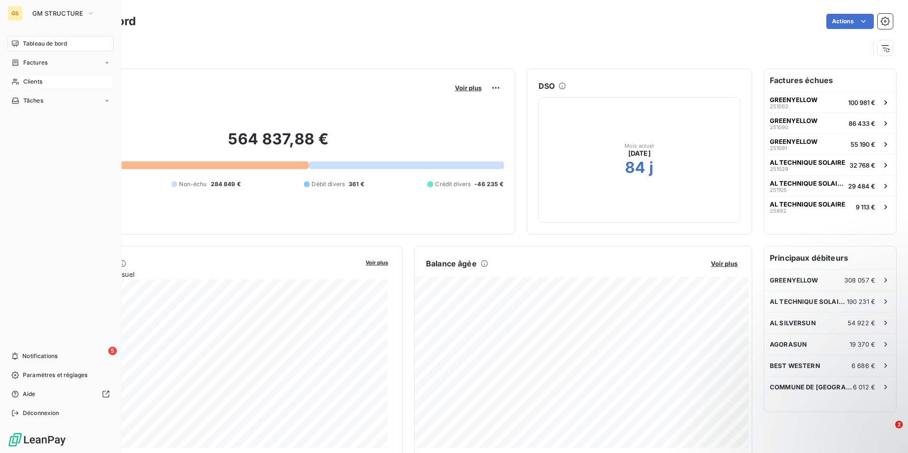
click at [47, 81] on div "Clients" at bounding box center [61, 81] width 106 height 15
